Goal: Task Accomplishment & Management: Use online tool/utility

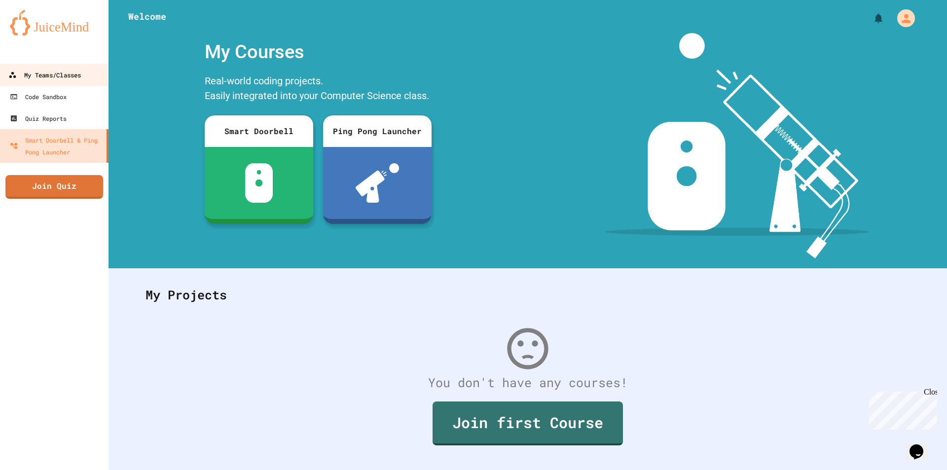
click at [46, 69] on div "My Teams/Classes" at bounding box center [44, 75] width 72 height 12
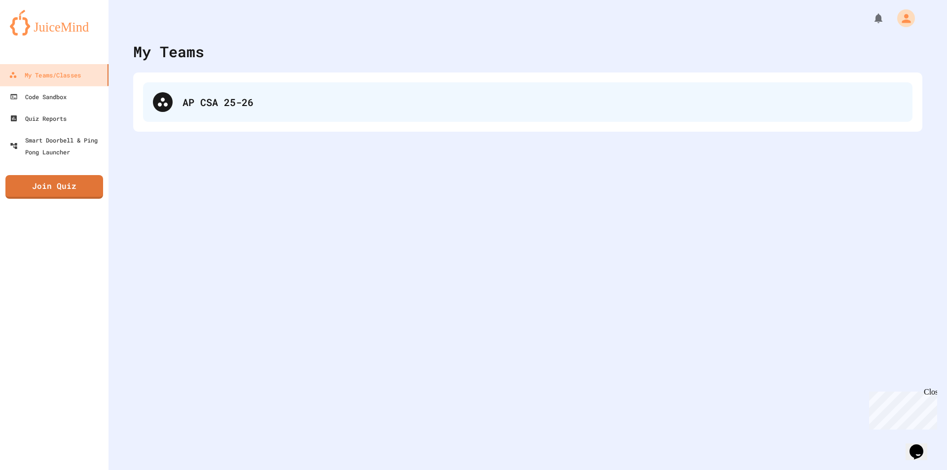
click at [235, 104] on div "AP CSA 25-26" at bounding box center [542, 102] width 720 height 15
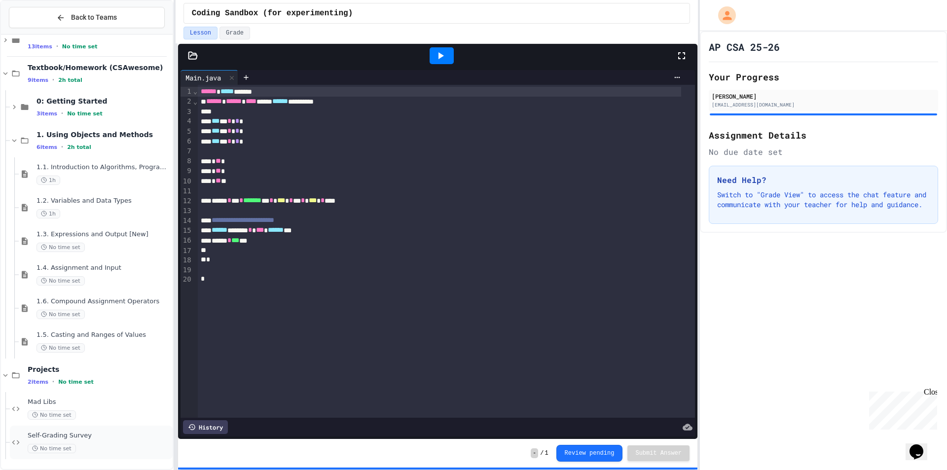
click at [116, 433] on span "Self-Grading Survey" at bounding box center [99, 435] width 143 height 8
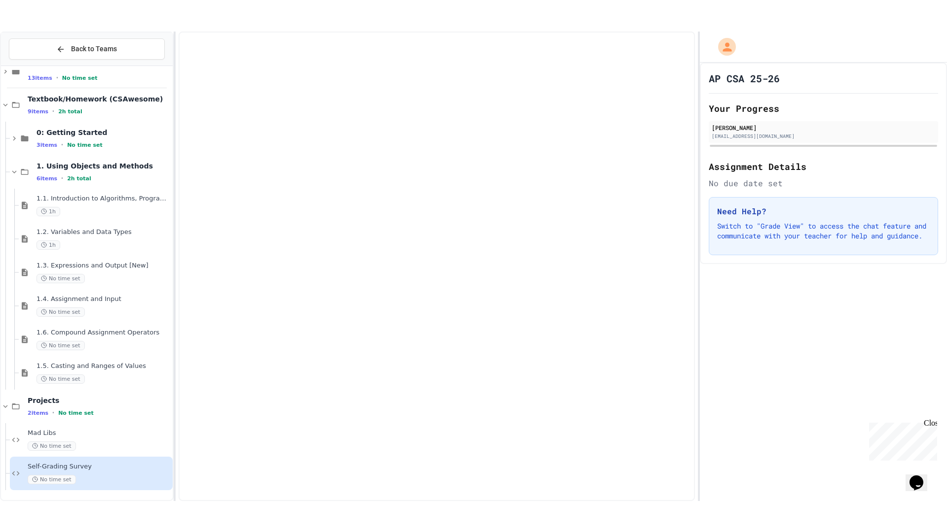
scroll to position [43, 0]
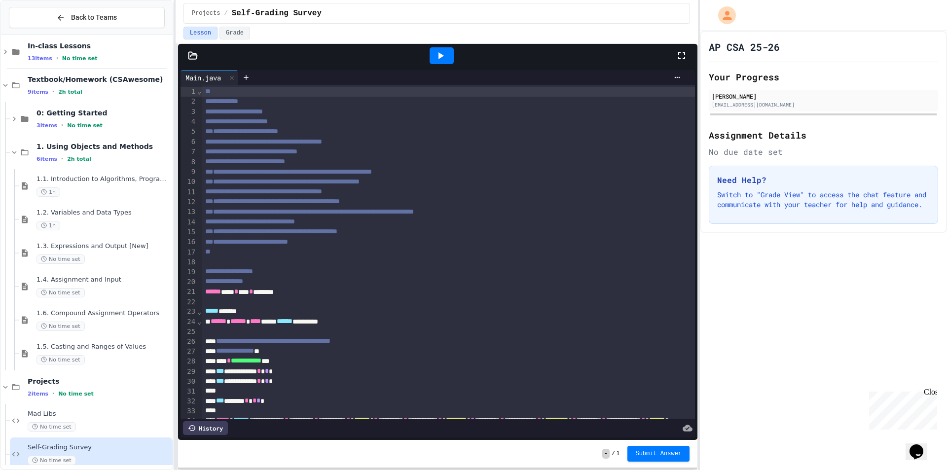
click at [680, 59] on icon at bounding box center [681, 55] width 7 height 7
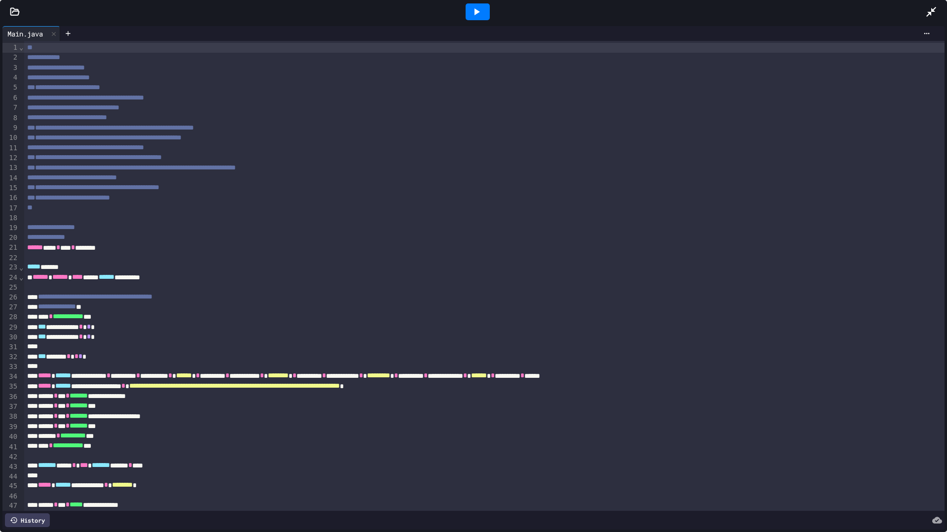
click at [470, 12] on icon at bounding box center [476, 12] width 12 height 12
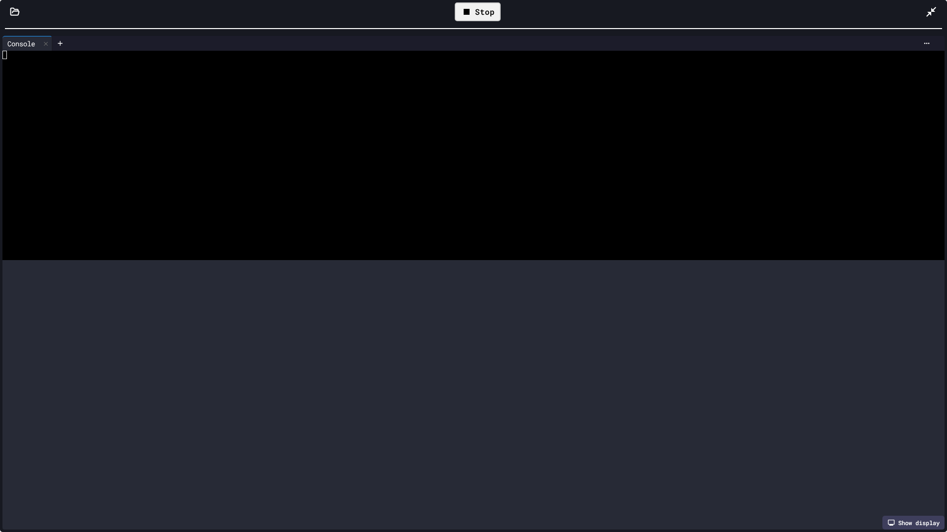
click at [261, 0] on div "**********" at bounding box center [473, 266] width 947 height 532
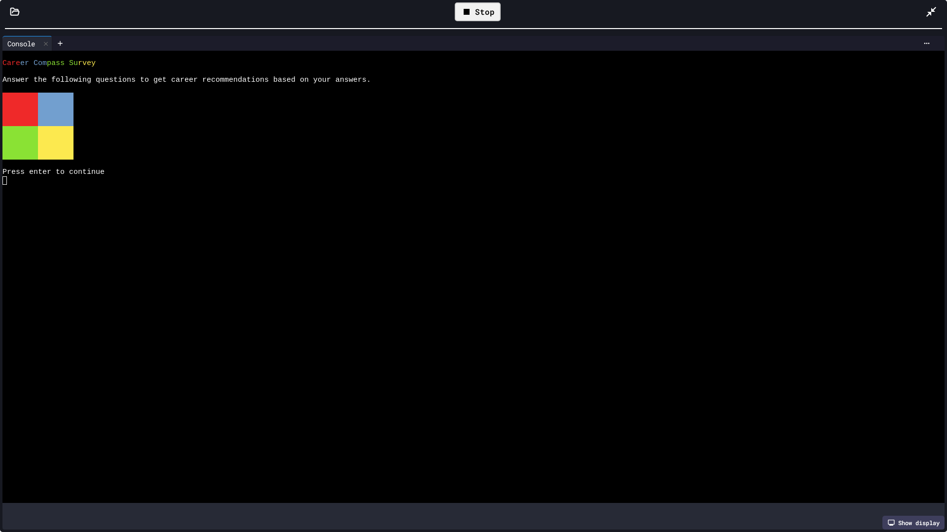
click at [146, 356] on div at bounding box center [463, 357] width 923 height 8
click at [299, 208] on div at bounding box center [463, 206] width 923 height 8
type textarea "***"
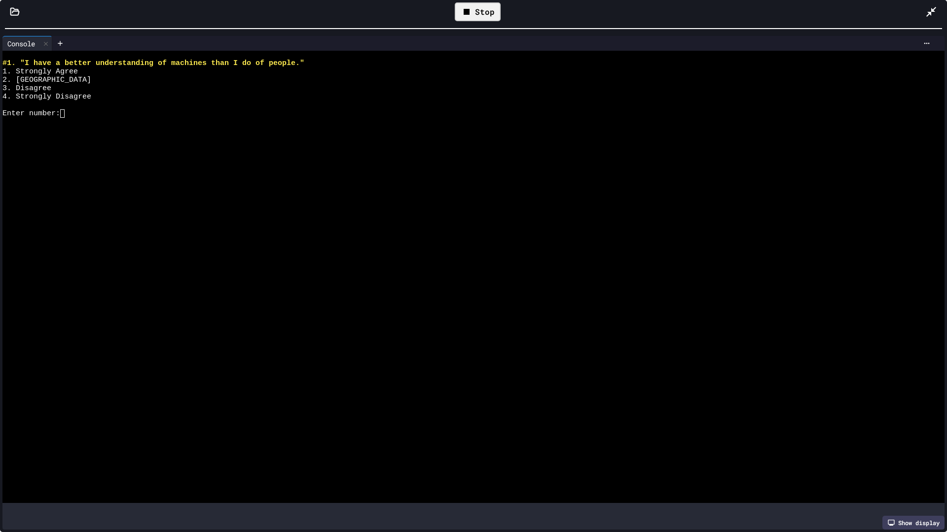
click at [929, 11] on icon at bounding box center [931, 12] width 12 height 12
